Goal: Task Accomplishment & Management: Manage account settings

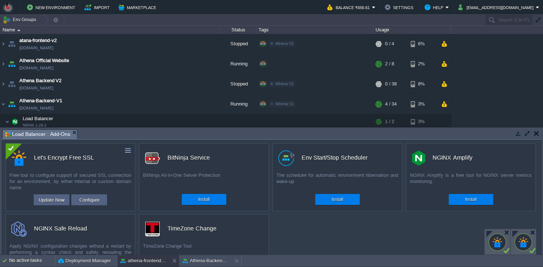
scroll to position [167, 0]
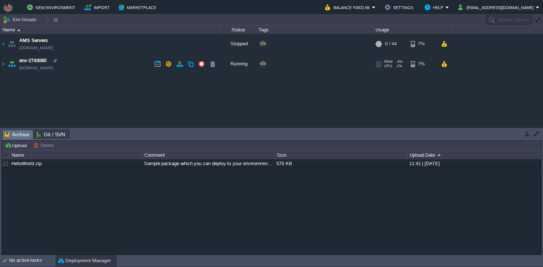
click at [116, 63] on td "env-2743060 [DOMAIN_NAME]" at bounding box center [109, 64] width 219 height 20
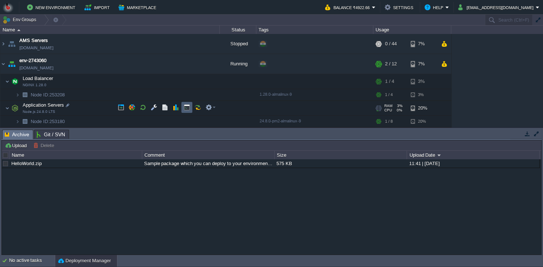
click at [182, 106] on td at bounding box center [186, 107] width 11 height 11
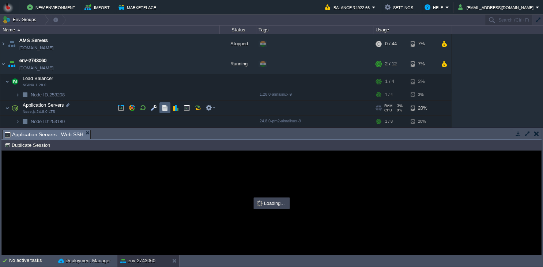
click at [163, 108] on button "button" at bounding box center [165, 108] width 7 height 7
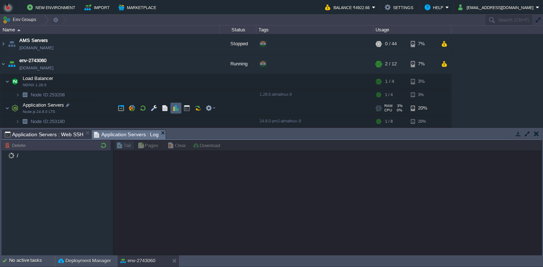
scroll to position [11, 0]
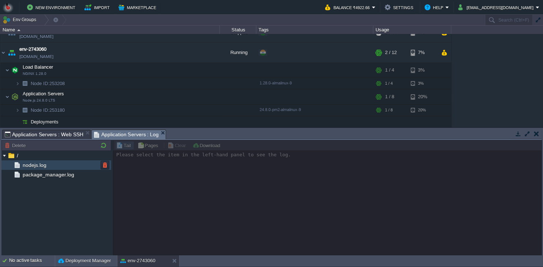
click at [56, 169] on div "nodejs.log" at bounding box center [56, 166] width 110 height 10
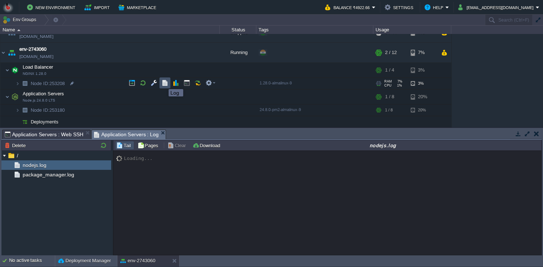
click at [163, 83] on button "button" at bounding box center [165, 83] width 7 height 7
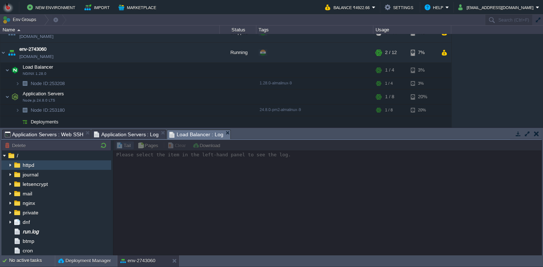
click at [10, 166] on img at bounding box center [10, 166] width 6 height 10
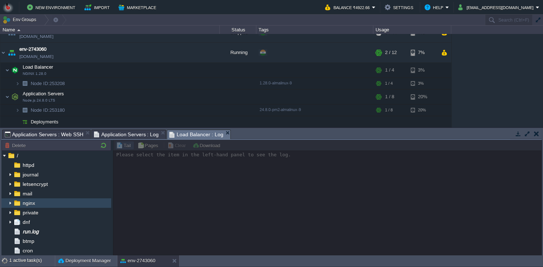
click at [10, 204] on img at bounding box center [10, 204] width 6 height 10
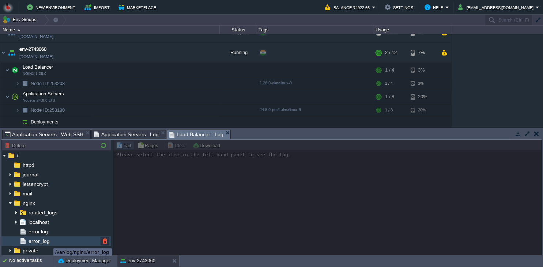
click at [48, 242] on span "error_log" at bounding box center [39, 241] width 24 height 7
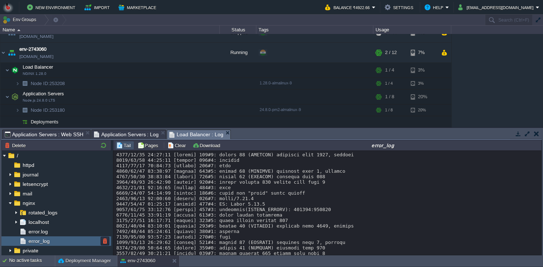
scroll to position [51, 0]
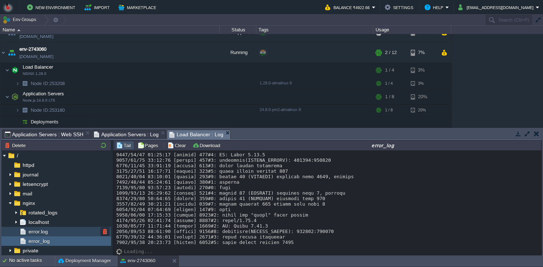
click at [37, 232] on span "error.log" at bounding box center [38, 232] width 22 height 7
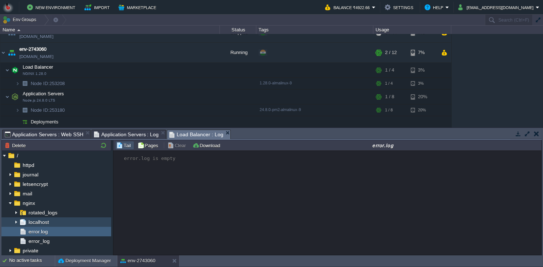
click at [12, 224] on img at bounding box center [10, 221] width 6 height 7
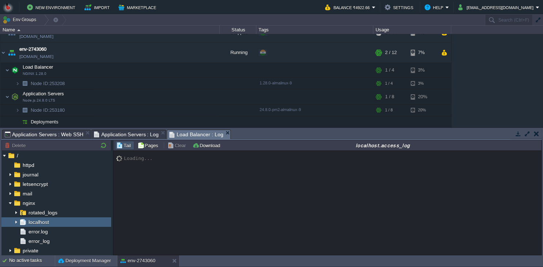
click at [15, 224] on img at bounding box center [16, 223] width 6 height 10
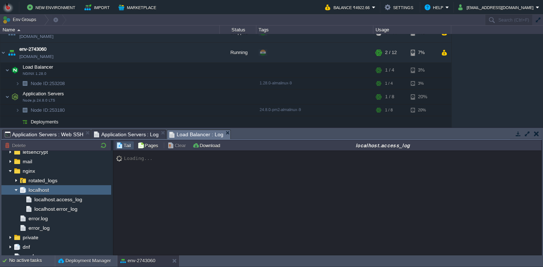
scroll to position [33, 0]
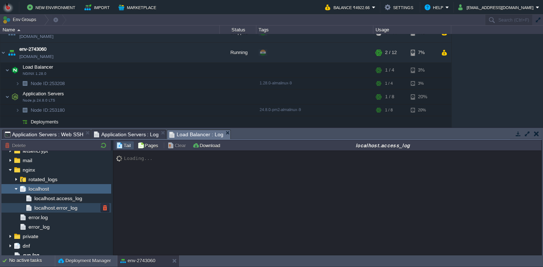
click at [60, 208] on span "localhost.error_log" at bounding box center [56, 208] width 46 height 7
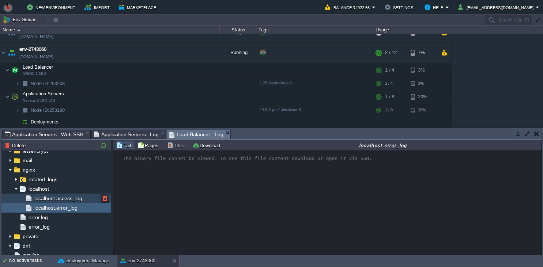
click at [87, 202] on div "localhost.access_log" at bounding box center [56, 199] width 110 height 10
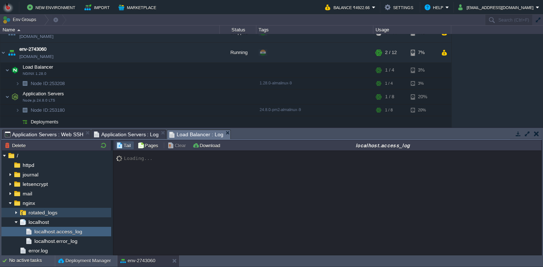
scroll to position [11146, 0]
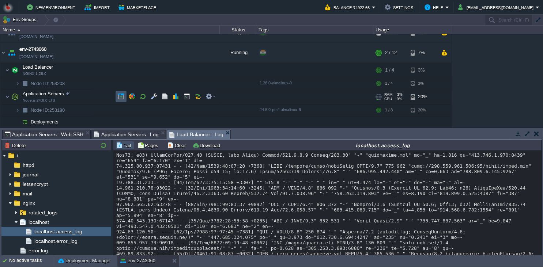
click at [124, 99] on button "button" at bounding box center [121, 96] width 7 height 7
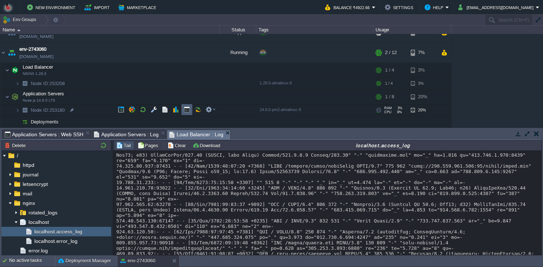
click at [186, 114] on td at bounding box center [186, 109] width 11 height 11
type input "#000000"
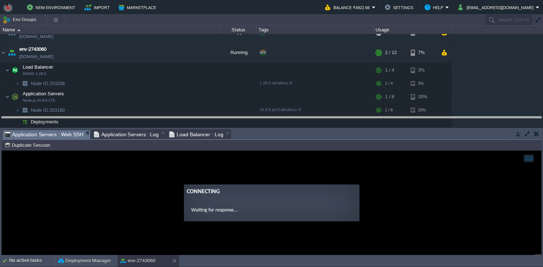
click at [264, 122] on body "New Environment Import Marketplace Bonus ₹0.00 Upgrade Account Balance ₹4922.66…" at bounding box center [271, 133] width 543 height 267
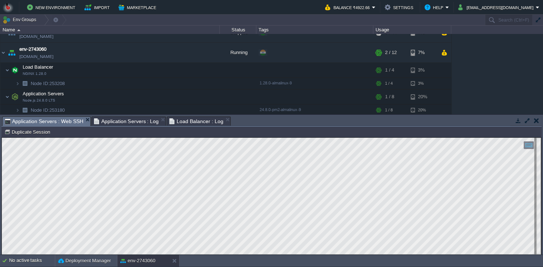
scroll to position [3, 0]
click at [152, 98] on button "button" at bounding box center [154, 96] width 7 height 7
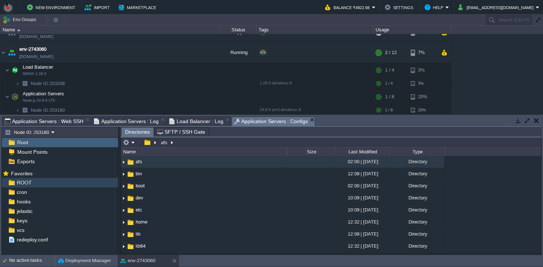
click at [56, 182] on div "ROOT" at bounding box center [60, 183] width 116 height 10
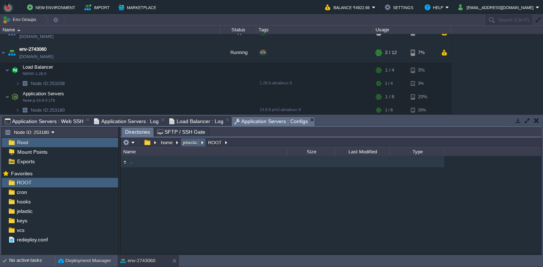
click at [187, 146] on button "jelastic" at bounding box center [191, 142] width 18 height 7
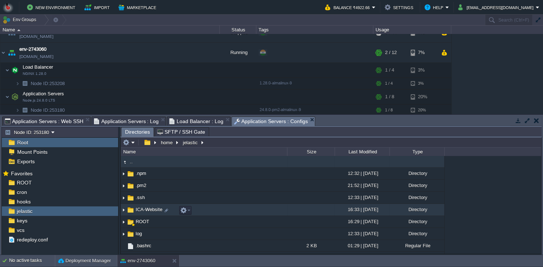
click at [212, 216] on td "ICA-Website" at bounding box center [204, 210] width 166 height 12
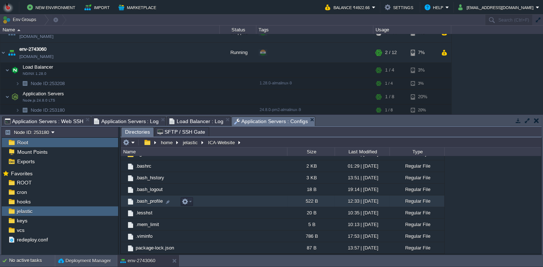
scroll to position [13, 0]
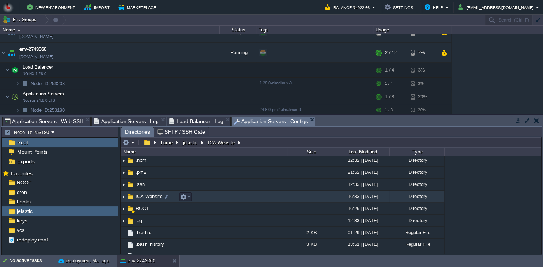
click at [213, 201] on td "ICA-Website" at bounding box center [204, 197] width 166 height 12
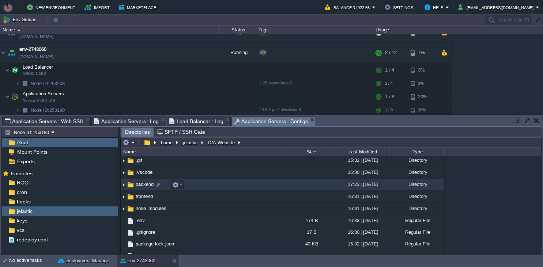
scroll to position [21, 0]
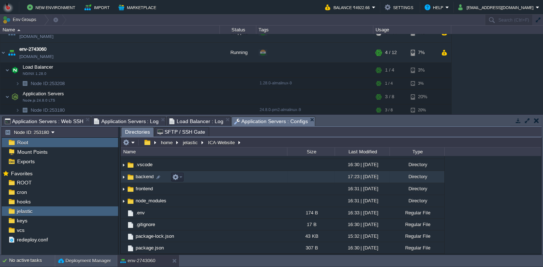
click at [231, 173] on td "backend" at bounding box center [204, 177] width 166 height 12
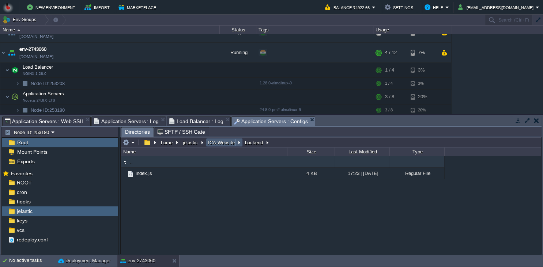
click at [221, 146] on button "ICA-Website" at bounding box center [222, 142] width 30 height 7
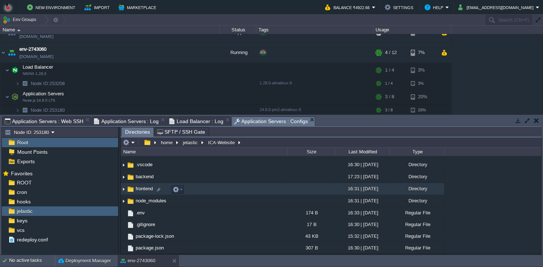
click at [198, 195] on td "frontend" at bounding box center [204, 189] width 166 height 12
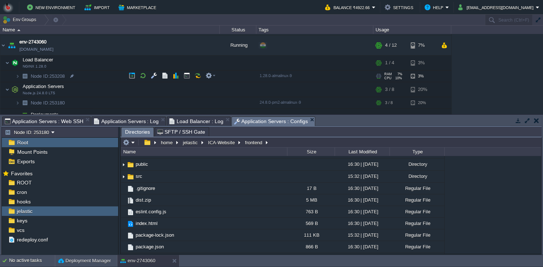
scroll to position [25, 0]
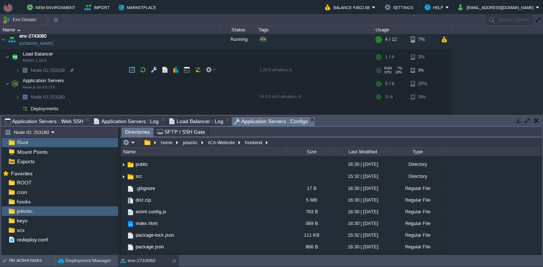
click at [100, 73] on td "Node ID: 253208" at bounding box center [109, 71] width 219 height 12
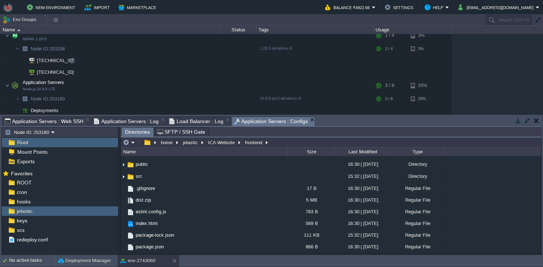
scroll to position [48, 0]
click at [97, 96] on td "Node ID: 253180" at bounding box center [109, 98] width 219 height 12
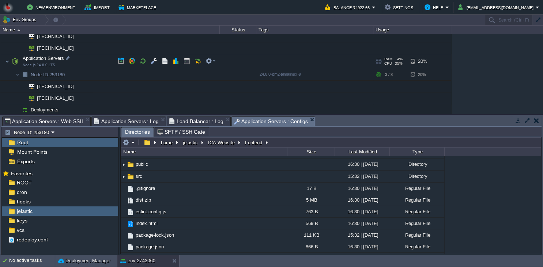
scroll to position [71, 0]
click at [323, 150] on body "New Environment Import Marketplace Bonus ₹0.00 Upgrade Account Balance ₹4922.66…" at bounding box center [271, 133] width 543 height 267
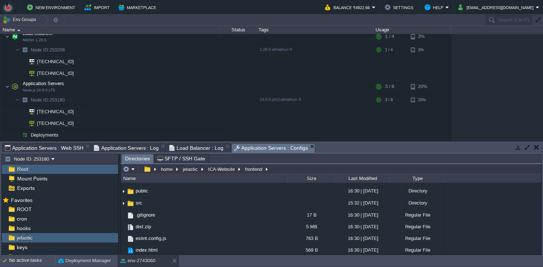
scroll to position [44, 0]
click at [73, 127] on div at bounding box center [75, 124] width 7 height 7
click at [79, 74] on div at bounding box center [77, 74] width 7 height 7
type input "[TECHNICAL_ID]"
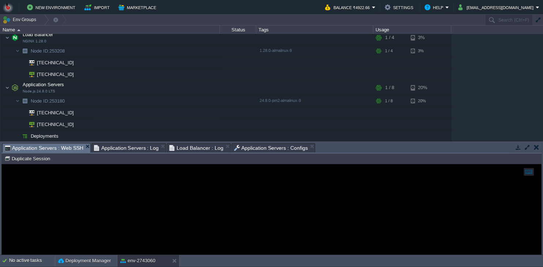
scroll to position [3, 0]
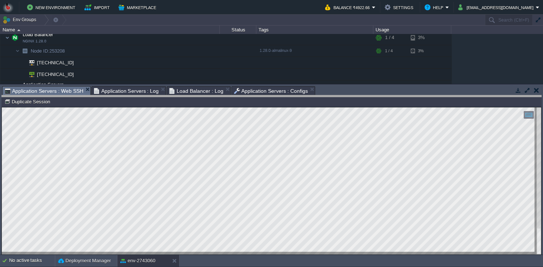
drag, startPoint x: 329, startPoint y: 93, endPoint x: 321, endPoint y: 153, distance: 60.9
click at [321, 153] on body "New Environment Import Marketplace Bonus ₹0.00 Upgrade Account Balance ₹4922.66…" at bounding box center [271, 133] width 543 height 267
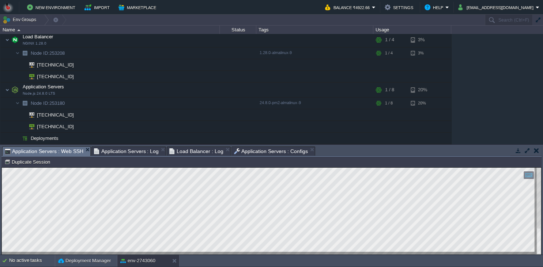
scroll to position [41, 0]
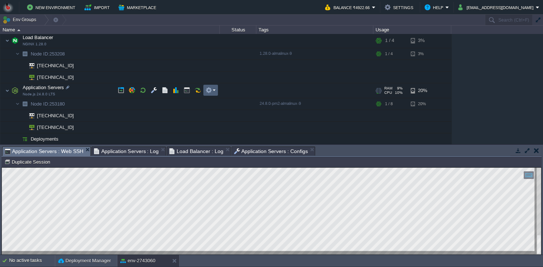
click at [212, 91] on em at bounding box center [211, 90] width 10 height 7
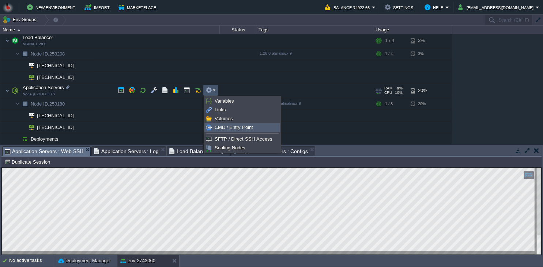
click at [219, 127] on span "CMD / Entry Point" at bounding box center [234, 127] width 38 height 5
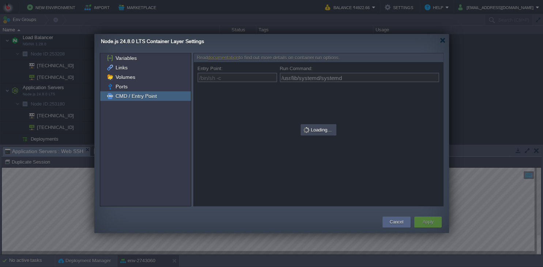
type input "/bin/sh -c"
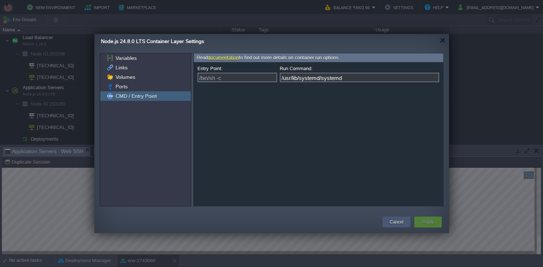
click at [400, 219] on button "Cancel" at bounding box center [397, 222] width 14 height 7
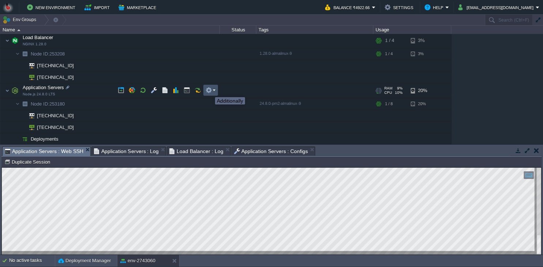
click at [210, 91] on button "button" at bounding box center [209, 90] width 7 height 7
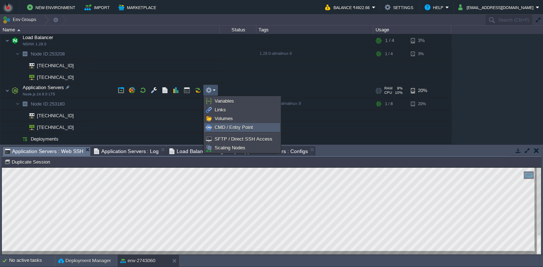
click at [219, 127] on span "CMD / Entry Point" at bounding box center [234, 127] width 38 height 5
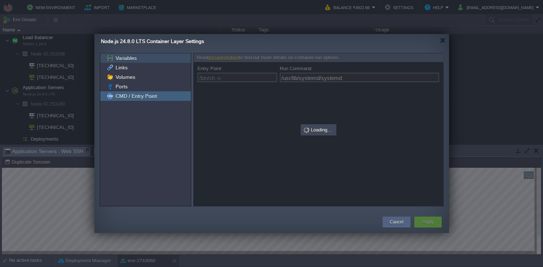
click at [136, 60] on span "Variables" at bounding box center [126, 58] width 24 height 7
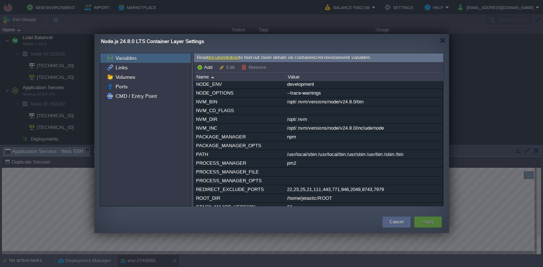
scroll to position [71, 0]
click at [251, 173] on div "PROCESS_MANAGER_FILE" at bounding box center [239, 172] width 90 height 8
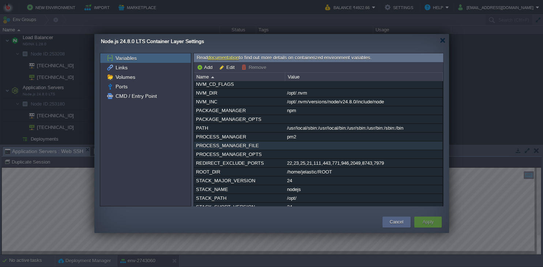
scroll to position [100, 0]
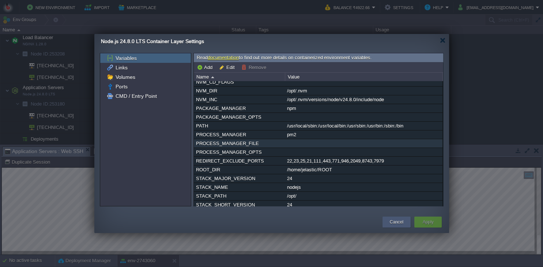
click at [401, 222] on button "Cancel" at bounding box center [397, 222] width 14 height 7
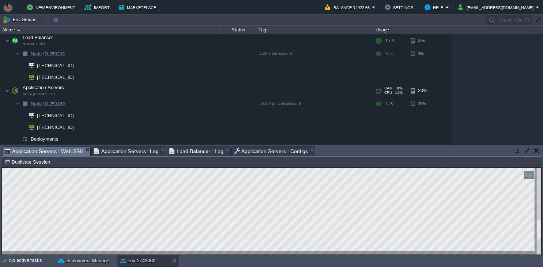
click at [328, 158] on div "Node ID: 253180 Duplicate Session" at bounding box center [271, 162] width 540 height 11
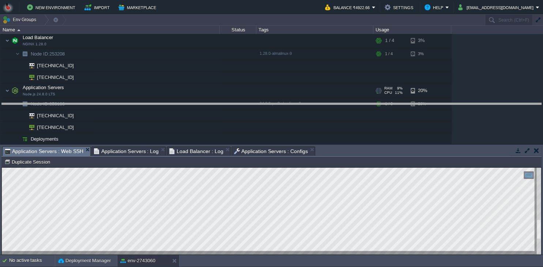
drag, startPoint x: 329, startPoint y: 154, endPoint x: 330, endPoint y: 136, distance: 17.2
click at [329, 110] on body "New Environment Import Marketplace Bonus ₹0.00 Upgrade Account Balance ₹4922.66…" at bounding box center [271, 133] width 543 height 267
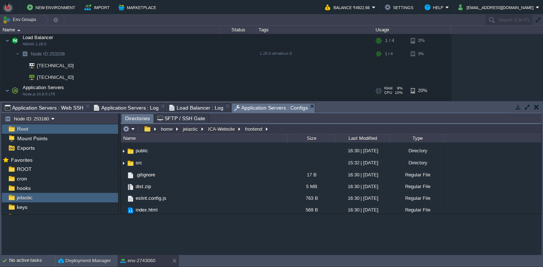
click at [262, 109] on span "Application Servers : Configs" at bounding box center [271, 107] width 74 height 9
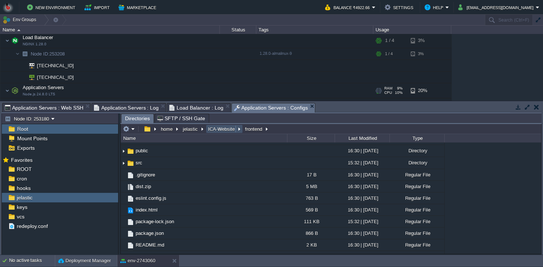
click at [218, 129] on button "ICA-Website" at bounding box center [222, 129] width 30 height 7
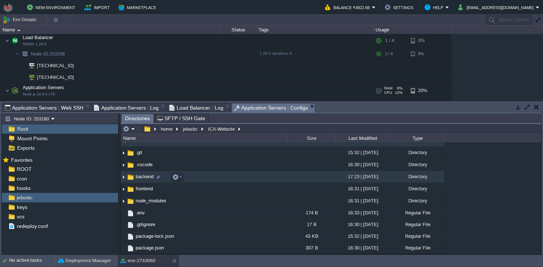
click at [203, 183] on td "backend" at bounding box center [204, 177] width 166 height 12
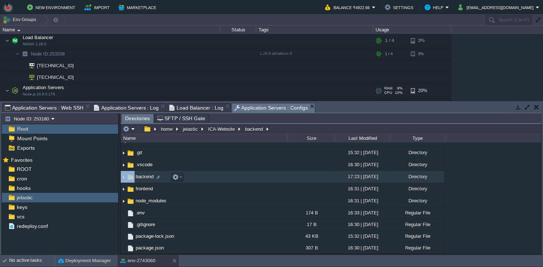
click at [203, 183] on td "backend" at bounding box center [204, 177] width 166 height 12
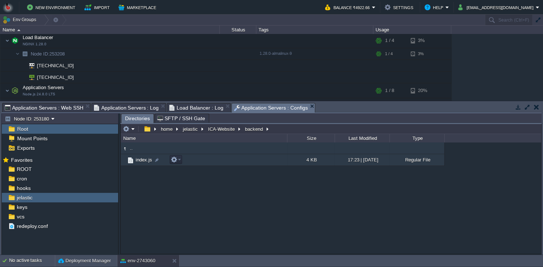
click at [258, 160] on td "index.js" at bounding box center [204, 160] width 166 height 12
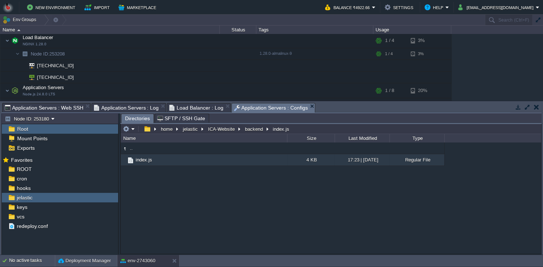
type input "/home/jelastic/ICA-Website/backend/index.js"
click at [306, 130] on input "/home/jelastic/ICA-Website/backend/index.js" at bounding box center [331, 129] width 421 height 10
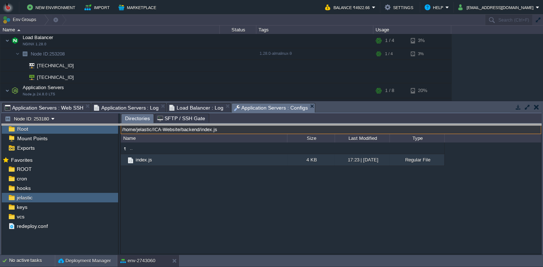
drag, startPoint x: 321, startPoint y: 106, endPoint x: 316, endPoint y: 135, distance: 29.8
click at [316, 135] on body "New Environment Import Marketplace Bonus ₹0.00 Upgrade Account Balance ₹4922.66…" at bounding box center [271, 133] width 543 height 267
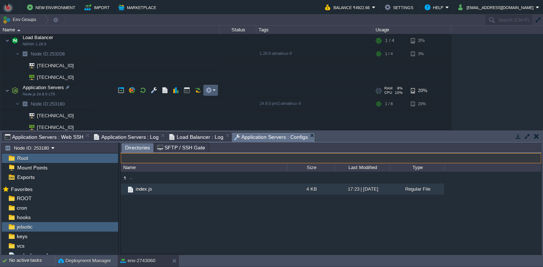
click at [210, 92] on button "button" at bounding box center [209, 90] width 7 height 7
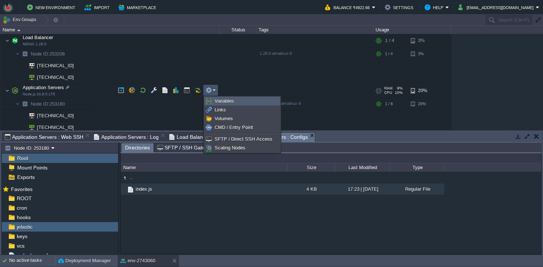
click at [219, 103] on span "Variables" at bounding box center [224, 100] width 19 height 5
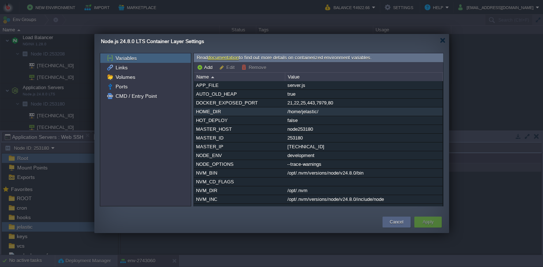
click at [312, 108] on div "/home/jelastic/" at bounding box center [363, 112] width 157 height 8
click at [314, 113] on div "/home/jelastic/" at bounding box center [363, 112] width 157 height 8
click at [314, 113] on div "APP_FILE server.js AUTO_OLD_HEAP true DOCKER_EXPOSED_PORT 21,22,25,443,7979,80 …" at bounding box center [318, 143] width 249 height 125
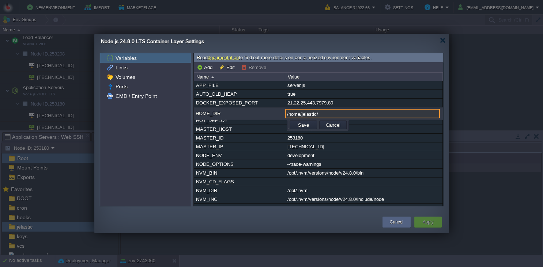
drag, startPoint x: 325, startPoint y: 113, endPoint x: 266, endPoint y: 116, distance: 59.3
click at [285, 116] on input "/home/jelastic/" at bounding box center [362, 114] width 155 height 10
paste input "ICA-Website/backend/index.js"
drag, startPoint x: 365, startPoint y: 113, endPoint x: 388, endPoint y: 114, distance: 23.4
click at [388, 114] on input "/home/jelastic/ICA-Website/backend/index.js" at bounding box center [358, 114] width 146 height 10
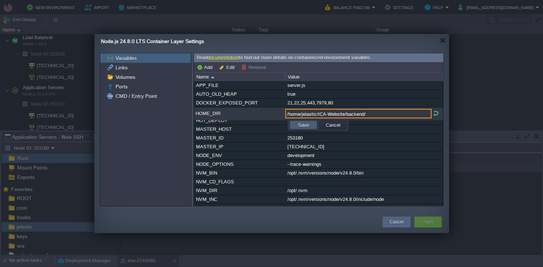
click at [308, 124] on button "Save" at bounding box center [303, 125] width 15 height 7
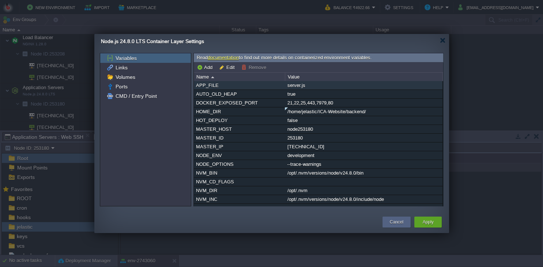
click at [304, 88] on div "server.js" at bounding box center [363, 85] width 157 height 8
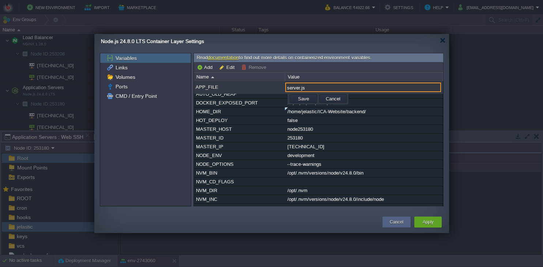
drag, startPoint x: 310, startPoint y: 87, endPoint x: 267, endPoint y: 87, distance: 42.4
click at [285, 87] on input "server.js" at bounding box center [363, 88] width 156 height 10
paste input "index"
type input "index.js"
click at [301, 99] on button "Save" at bounding box center [303, 98] width 15 height 7
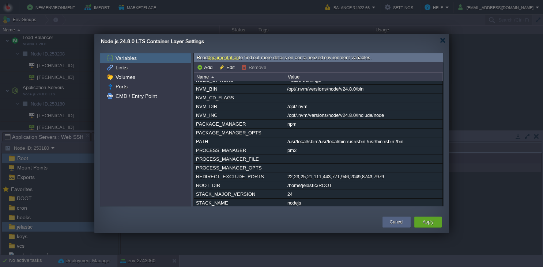
scroll to position [0, 0]
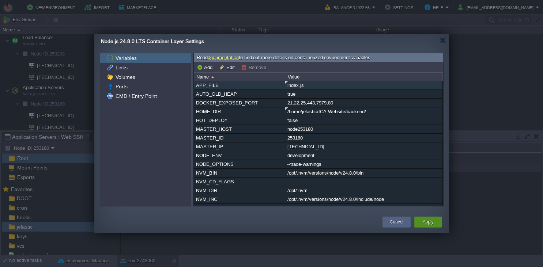
click at [426, 224] on button "Apply" at bounding box center [427, 222] width 11 height 7
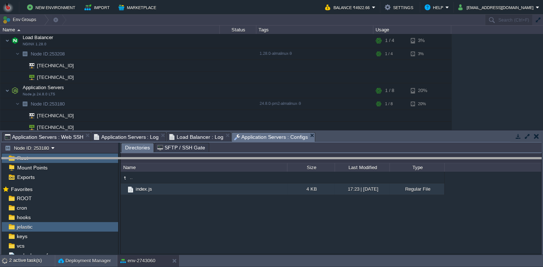
click at [330, 163] on body "New Environment Import Marketplace Bonus ₹0.00 Upgrade Account Balance ₹4922.66…" at bounding box center [271, 133] width 543 height 267
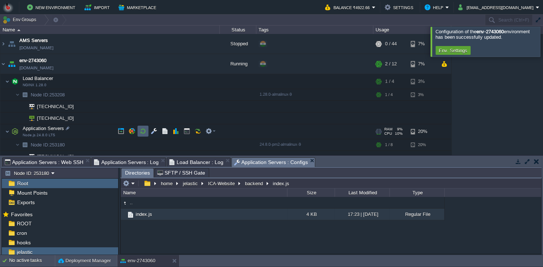
click at [142, 131] on button "button" at bounding box center [143, 131] width 7 height 7
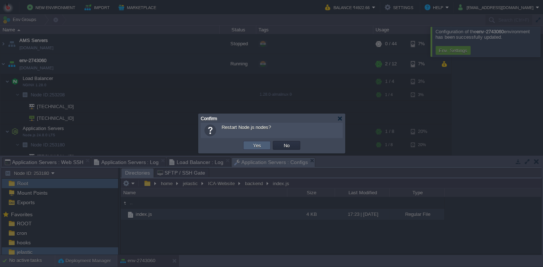
click at [257, 144] on button "Yes" at bounding box center [257, 145] width 12 height 7
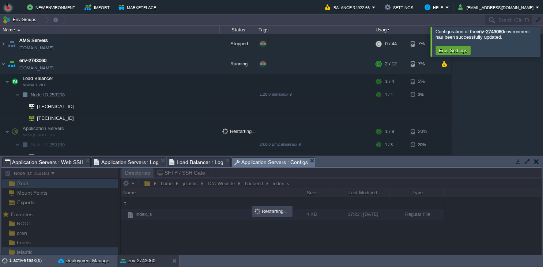
click at [117, 162] on span "Application Servers : Log" at bounding box center [126, 162] width 65 height 9
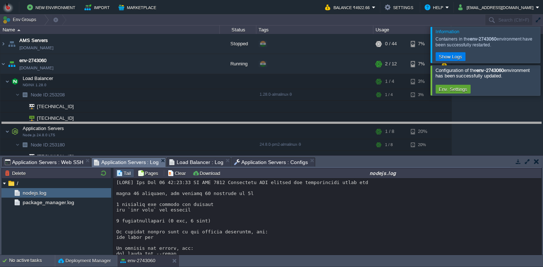
click at [365, 131] on body "New Environment Import Marketplace Bonus ₹0.00 Upgrade Account Balance ₹4922.66…" at bounding box center [271, 133] width 543 height 267
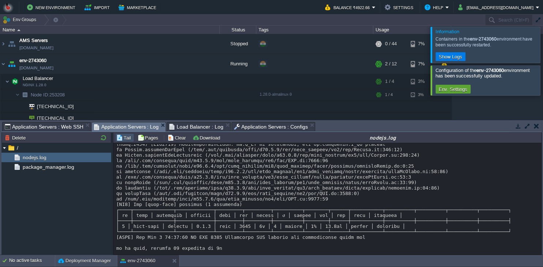
scroll to position [2025, 0]
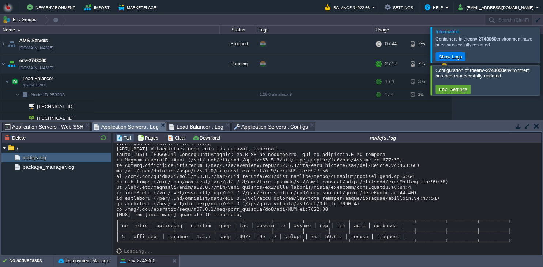
click at [533, 126] on td at bounding box center [536, 126] width 9 height 9
